Goal: Navigation & Orientation: Find specific page/section

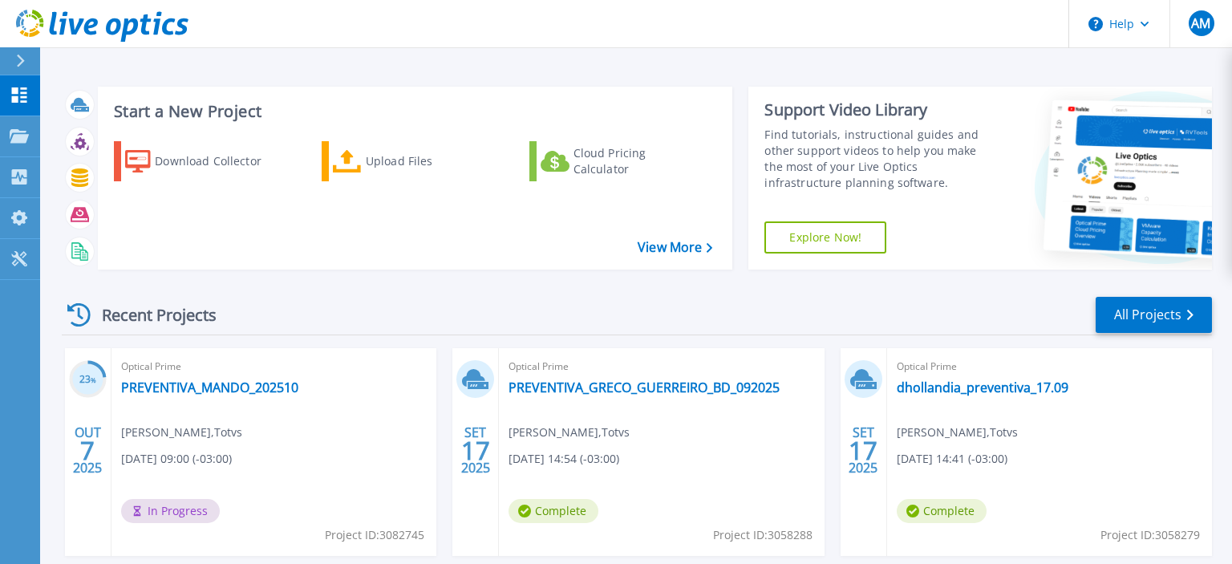
scroll to position [253, 0]
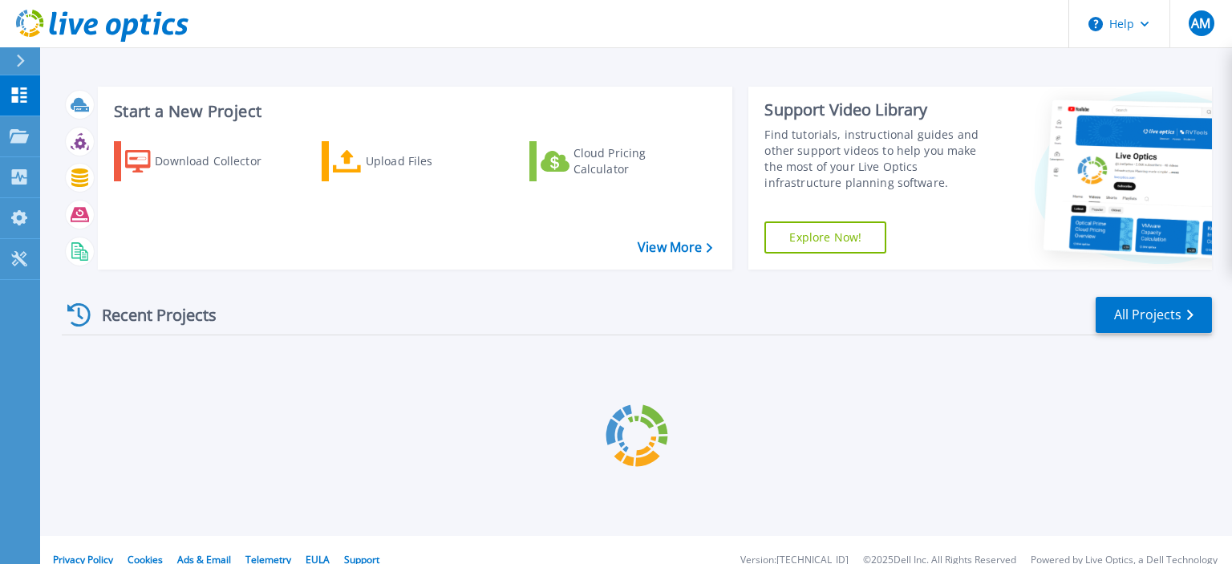
scroll to position [19, 0]
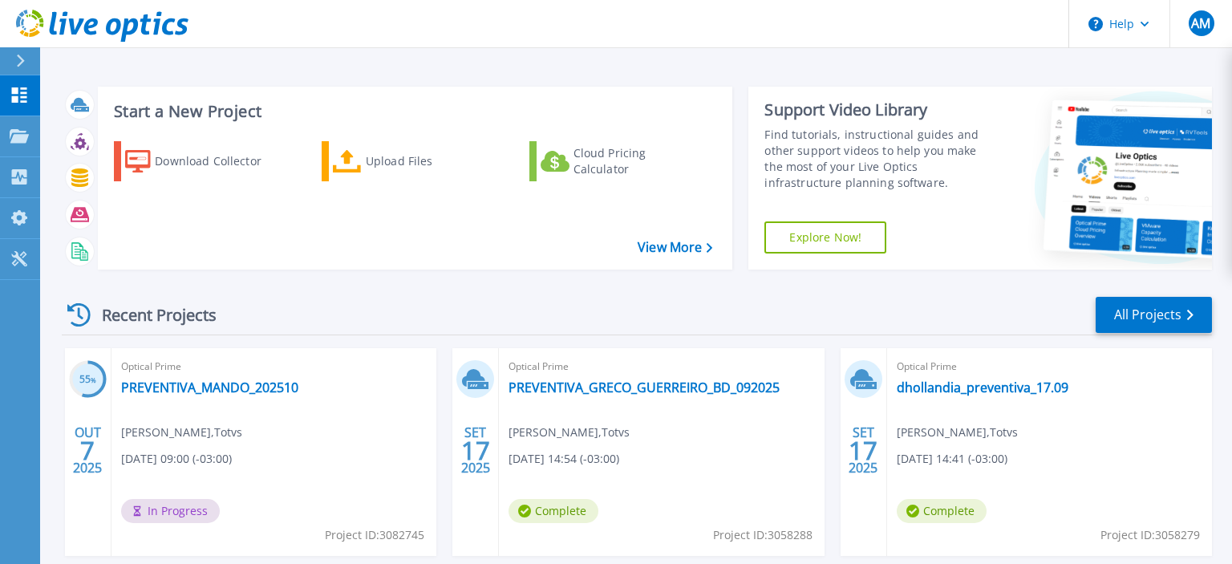
scroll to position [169, 0]
